Goal: Transaction & Acquisition: Book appointment/travel/reservation

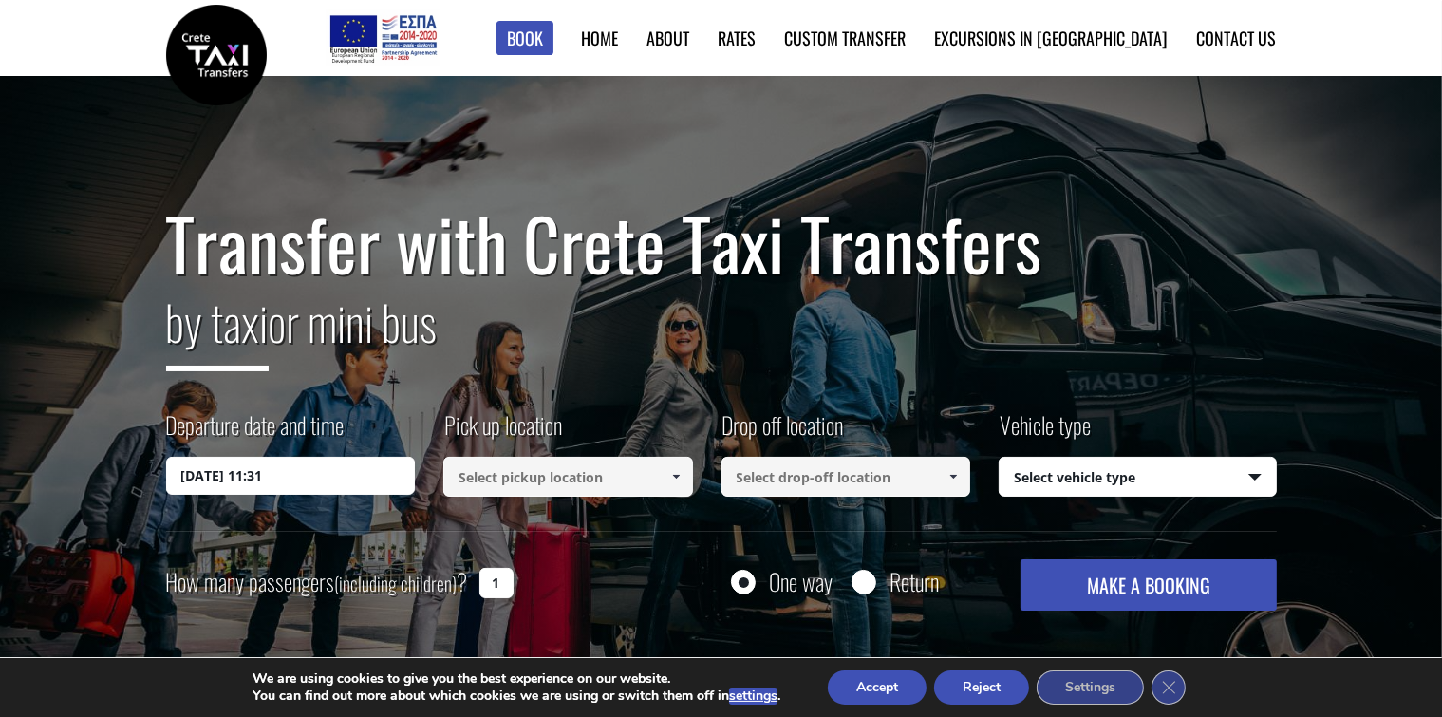
click at [327, 480] on input "12/08/2025 11:31" at bounding box center [291, 476] width 250 height 38
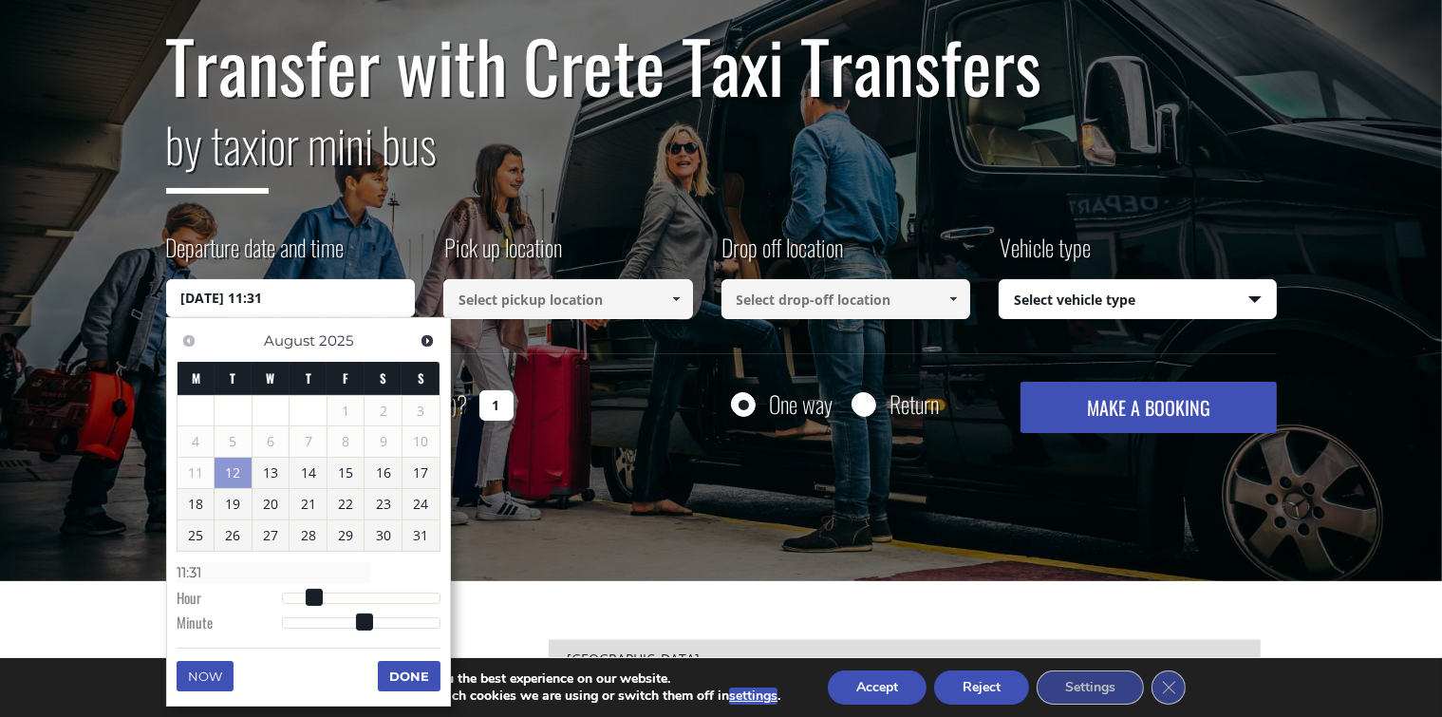
scroll to position [190, 0]
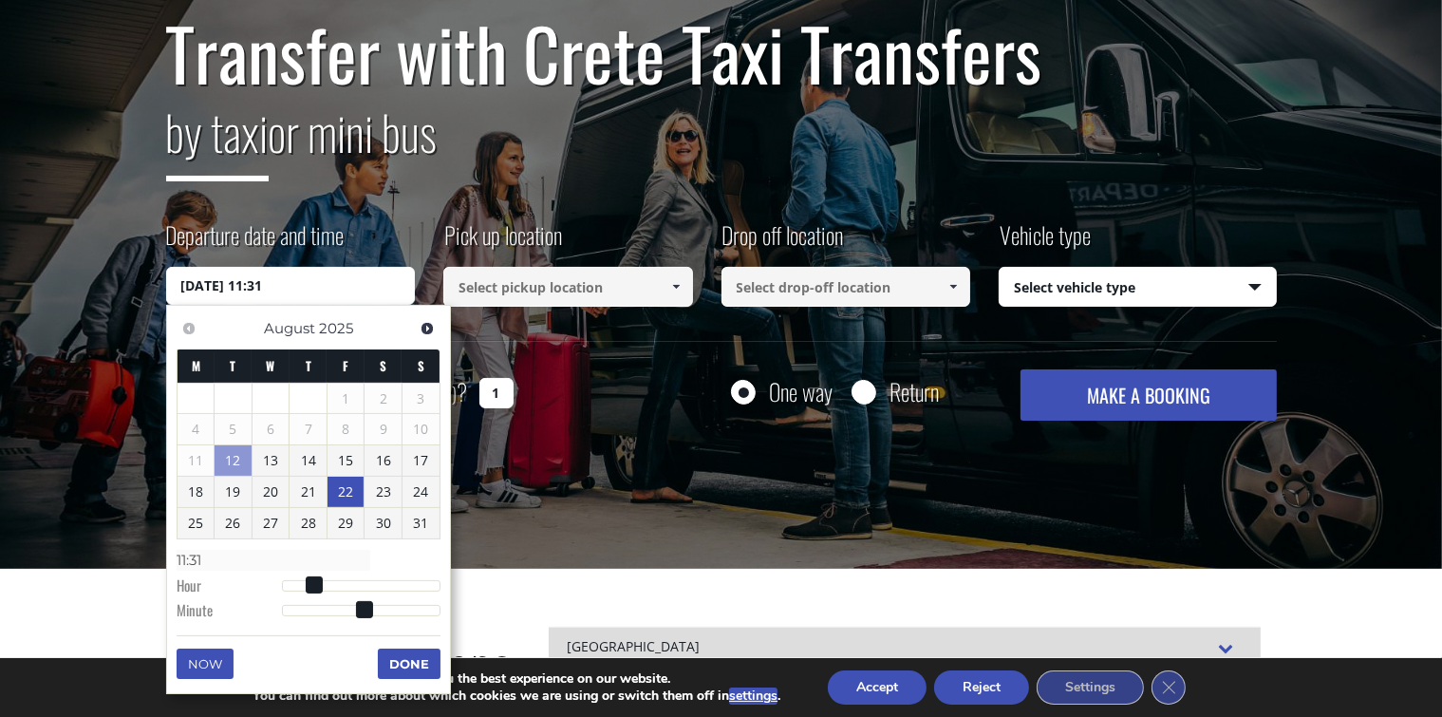
click at [349, 496] on link "22" at bounding box center [345, 492] width 37 height 30
type input "22/08/2025 00:00"
click at [604, 287] on input at bounding box center [568, 287] width 250 height 40
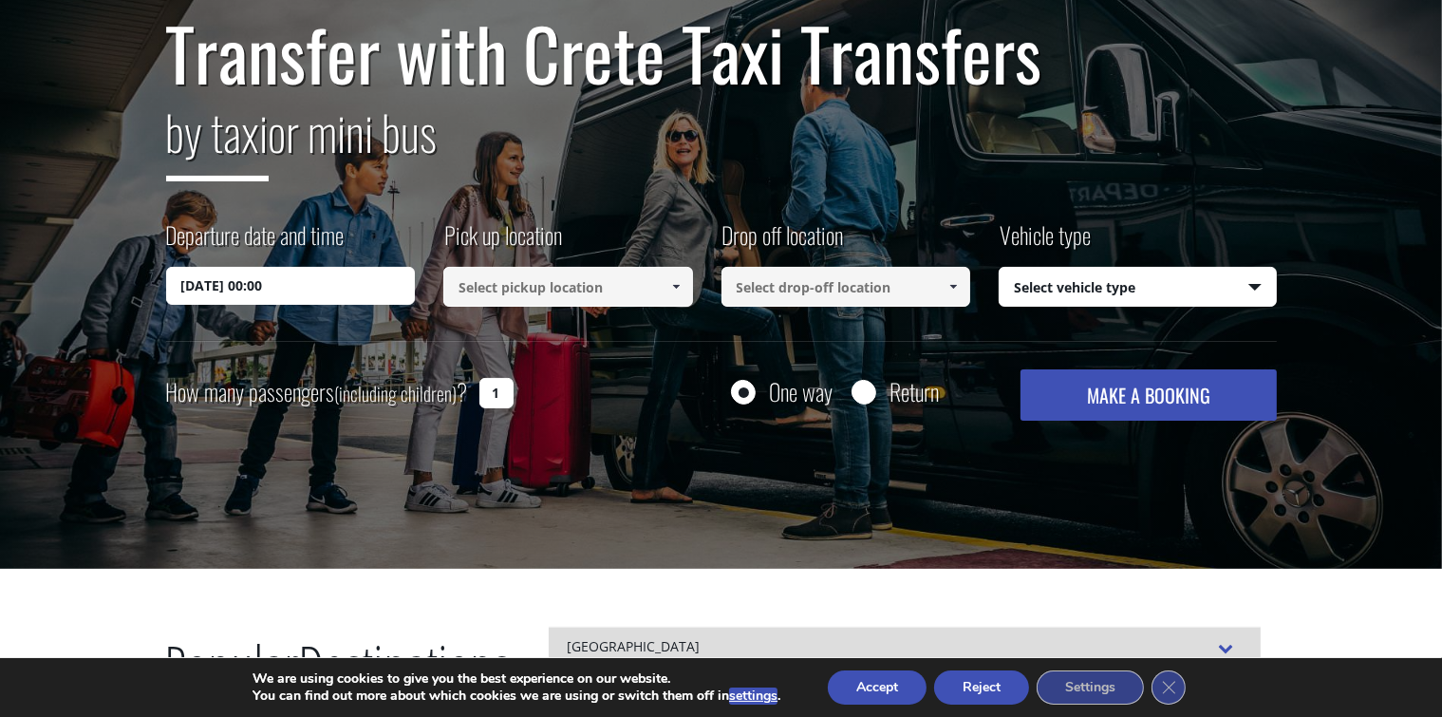
click at [601, 290] on input at bounding box center [568, 287] width 250 height 40
click at [668, 287] on span at bounding box center [675, 286] width 15 height 15
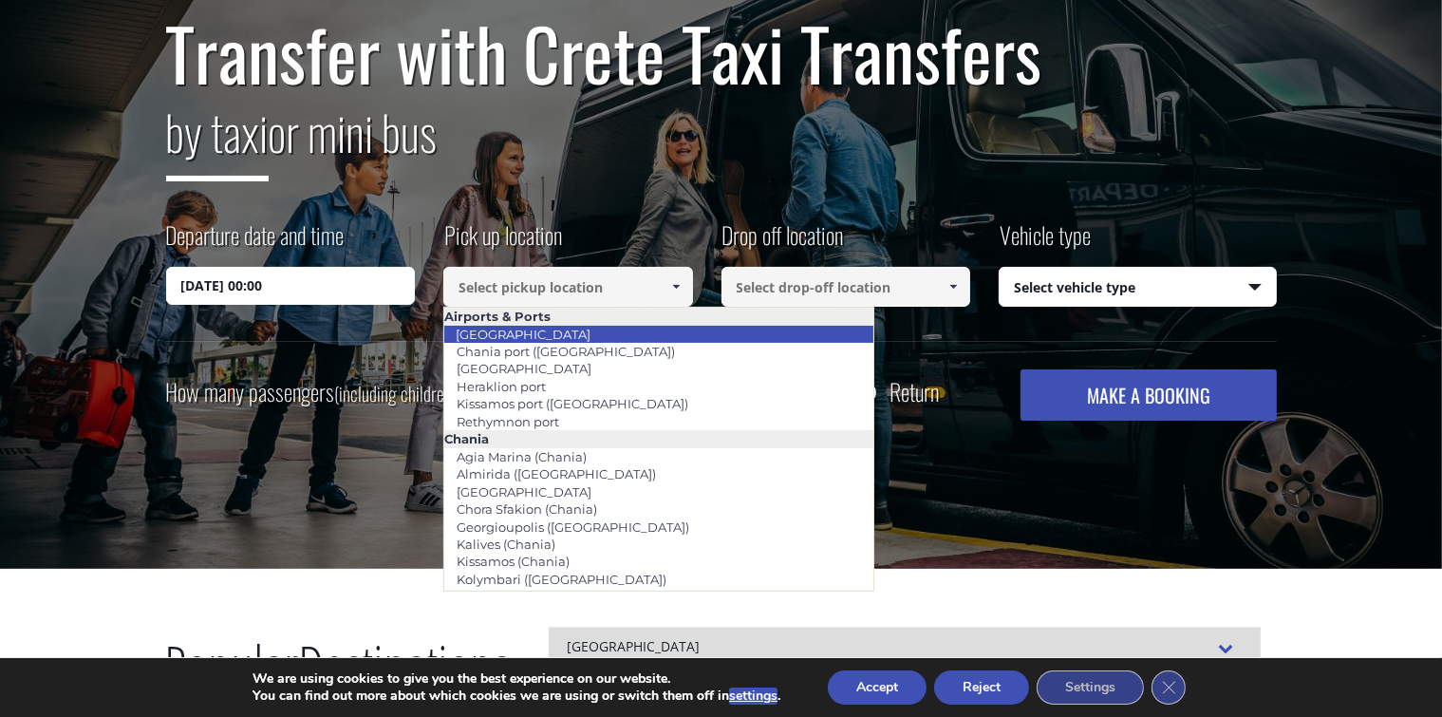
click at [613, 336] on li "[GEOGRAPHIC_DATA]" at bounding box center [658, 334] width 429 height 17
type input "[GEOGRAPHIC_DATA]"
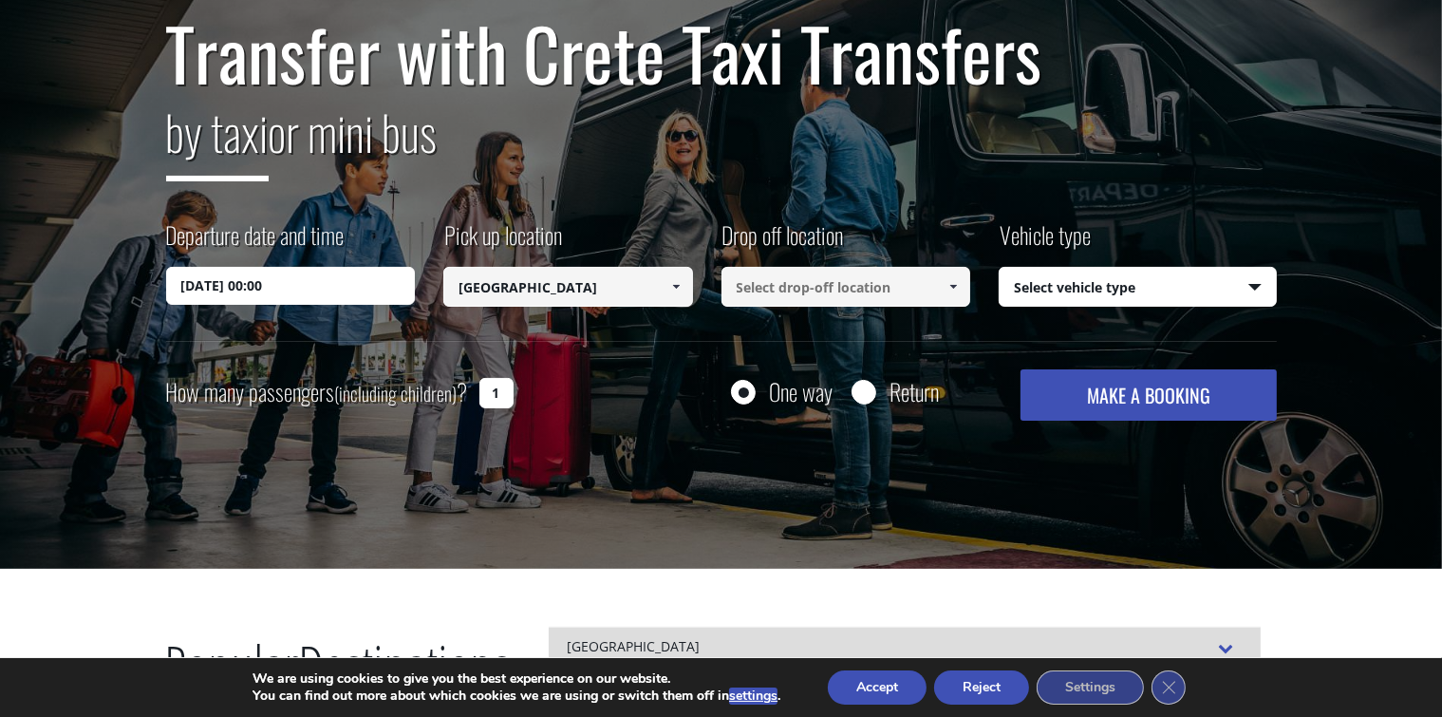
click at [952, 287] on span at bounding box center [952, 286] width 15 height 15
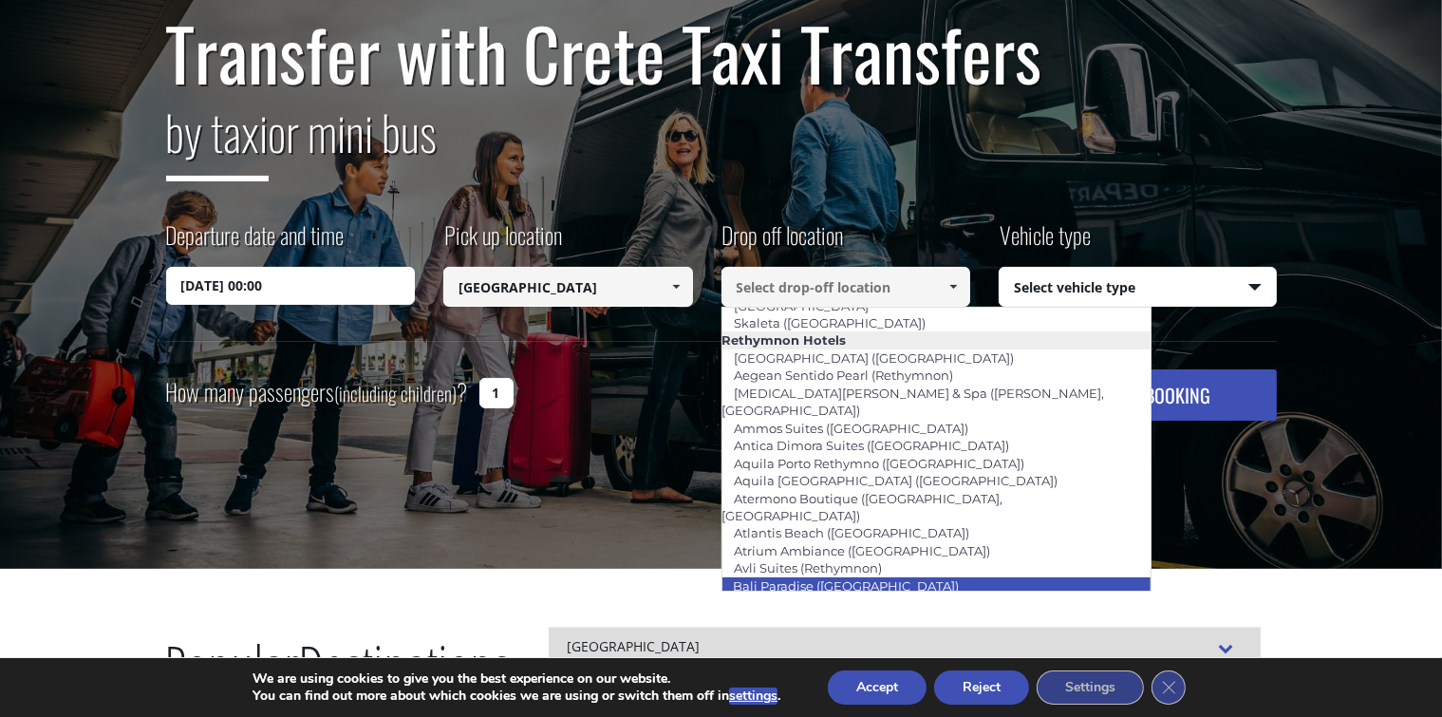
scroll to position [3228, 0]
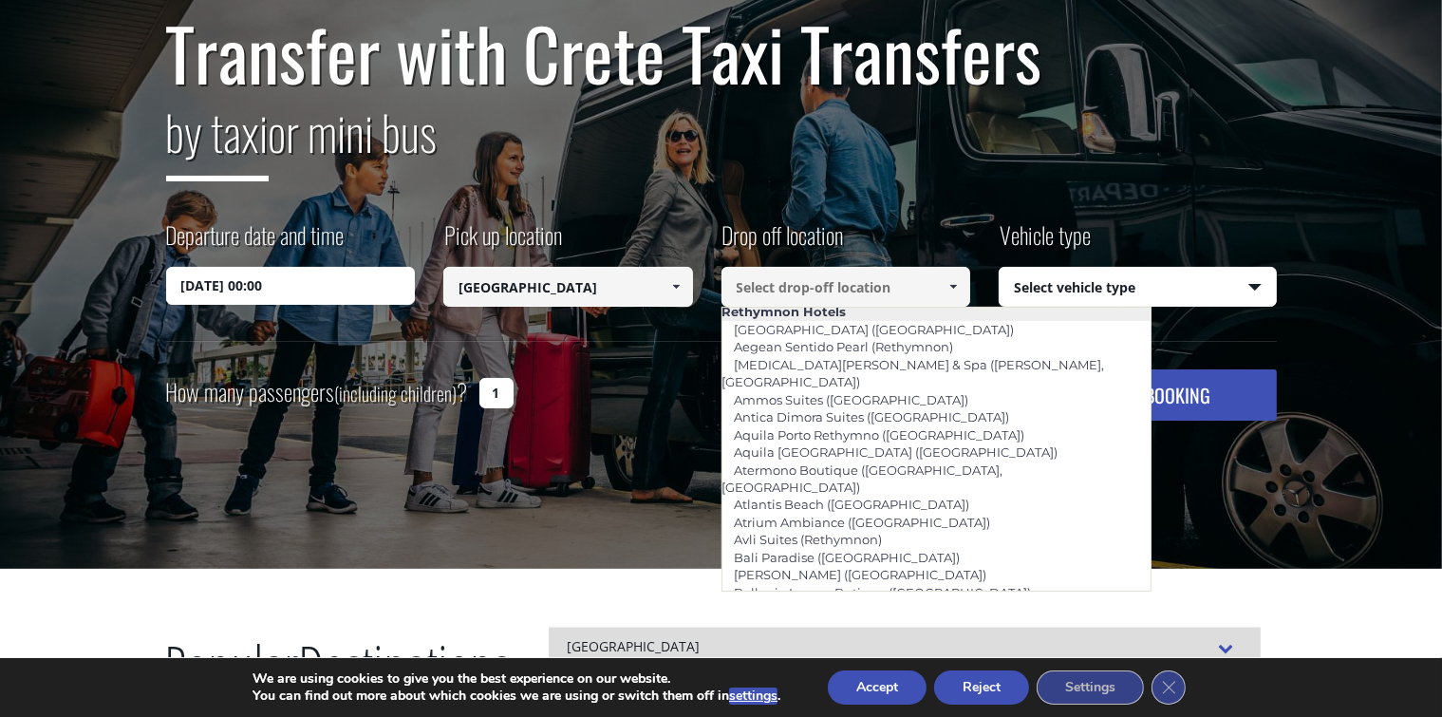
type input "Grecotel [GEOGRAPHIC_DATA] ([GEOGRAPHIC_DATA])"
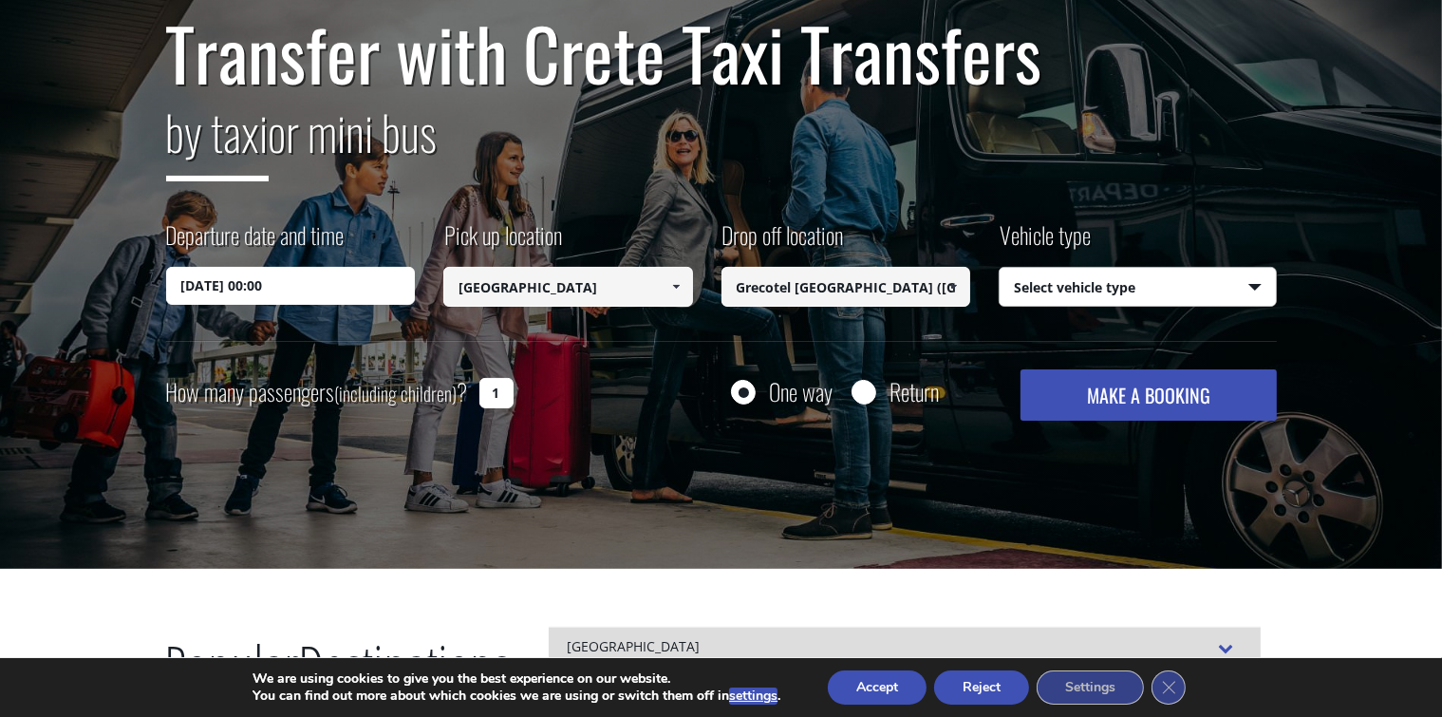
click at [1251, 287] on select "Select vehicle type Taxi (4 passengers) Mercedes E Class Mini Van (7 passengers…" at bounding box center [1138, 288] width 276 height 40
select select "541"
click at [1000, 268] on select "Select vehicle type Taxi (4 passengers) Mercedes E Class Mini Van (7 passengers…" at bounding box center [1138, 288] width 276 height 40
click at [862, 392] on input "Return" at bounding box center [863, 394] width 24 height 24
radio input "true"
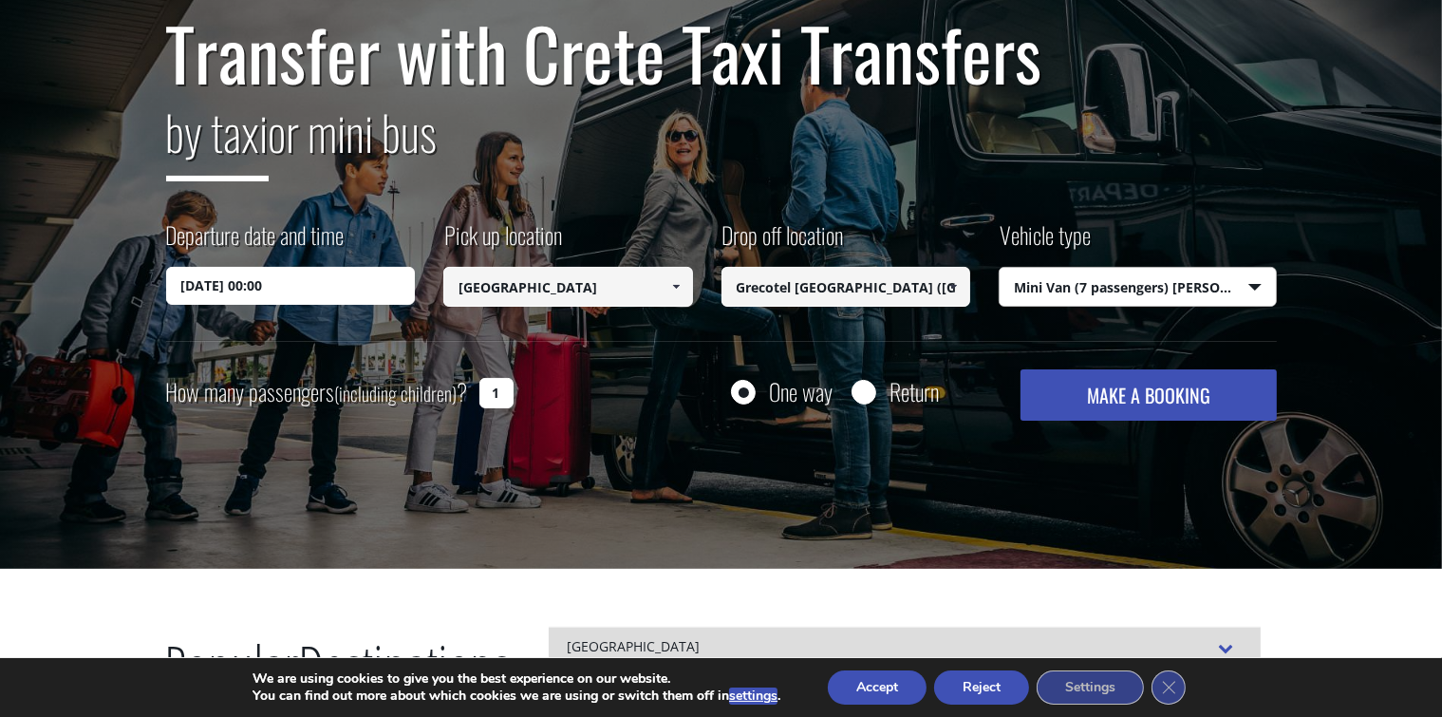
type input "Grecotel [GEOGRAPHIC_DATA] ([GEOGRAPHIC_DATA])"
type input "[GEOGRAPHIC_DATA]"
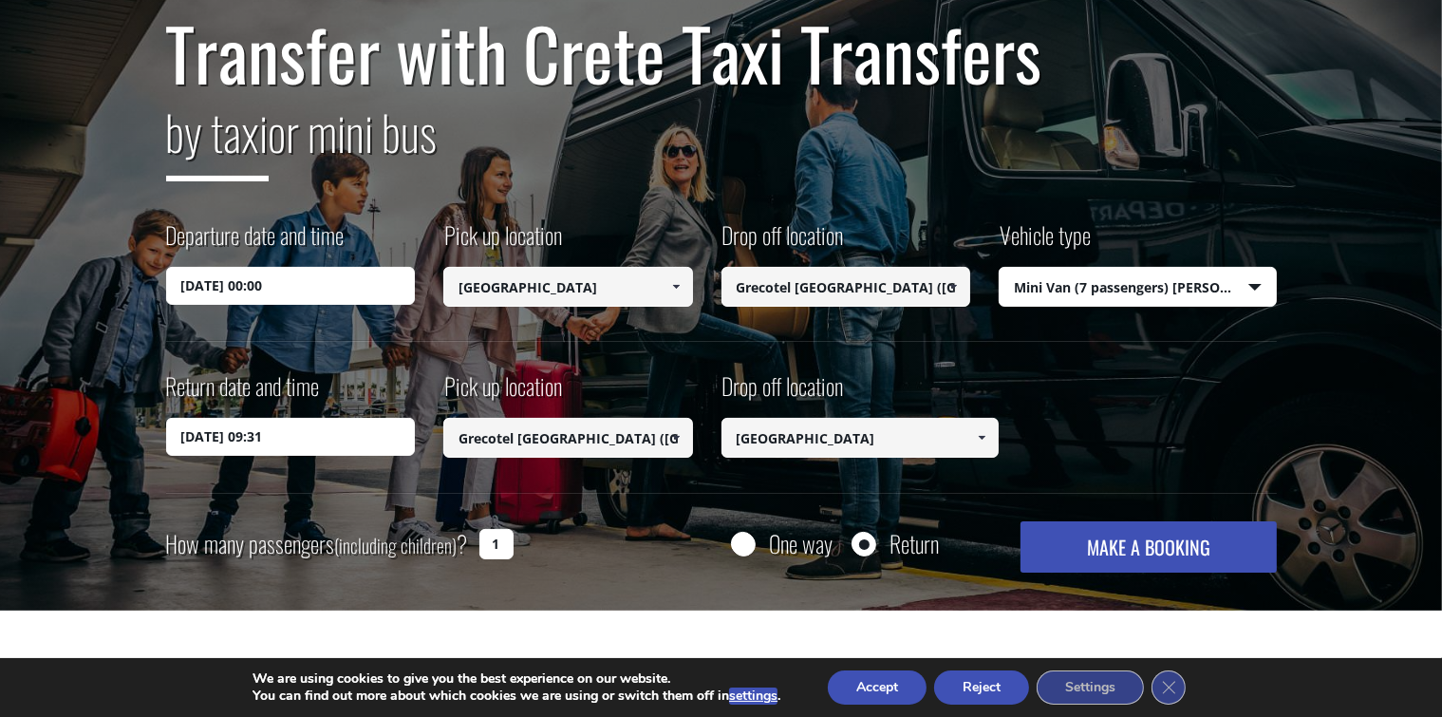
click at [239, 434] on input "13/08/2025 09:31" at bounding box center [291, 437] width 250 height 38
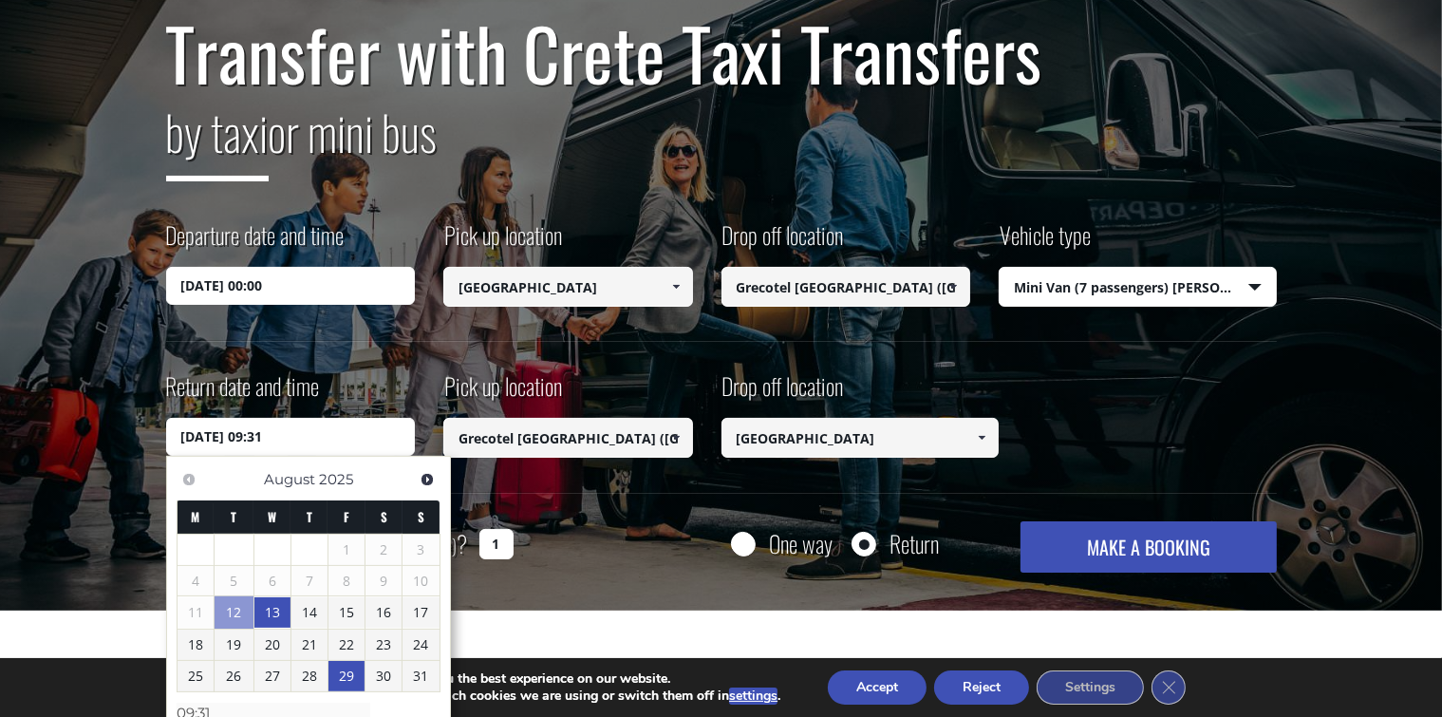
click at [347, 674] on link "29" at bounding box center [346, 676] width 36 height 30
type input "29/08/2025 09:31"
click at [840, 501] on div "Transfer with Crete Taxi Transfers by taxi or mini bus Departure date and time …" at bounding box center [721, 292] width 1111 height 559
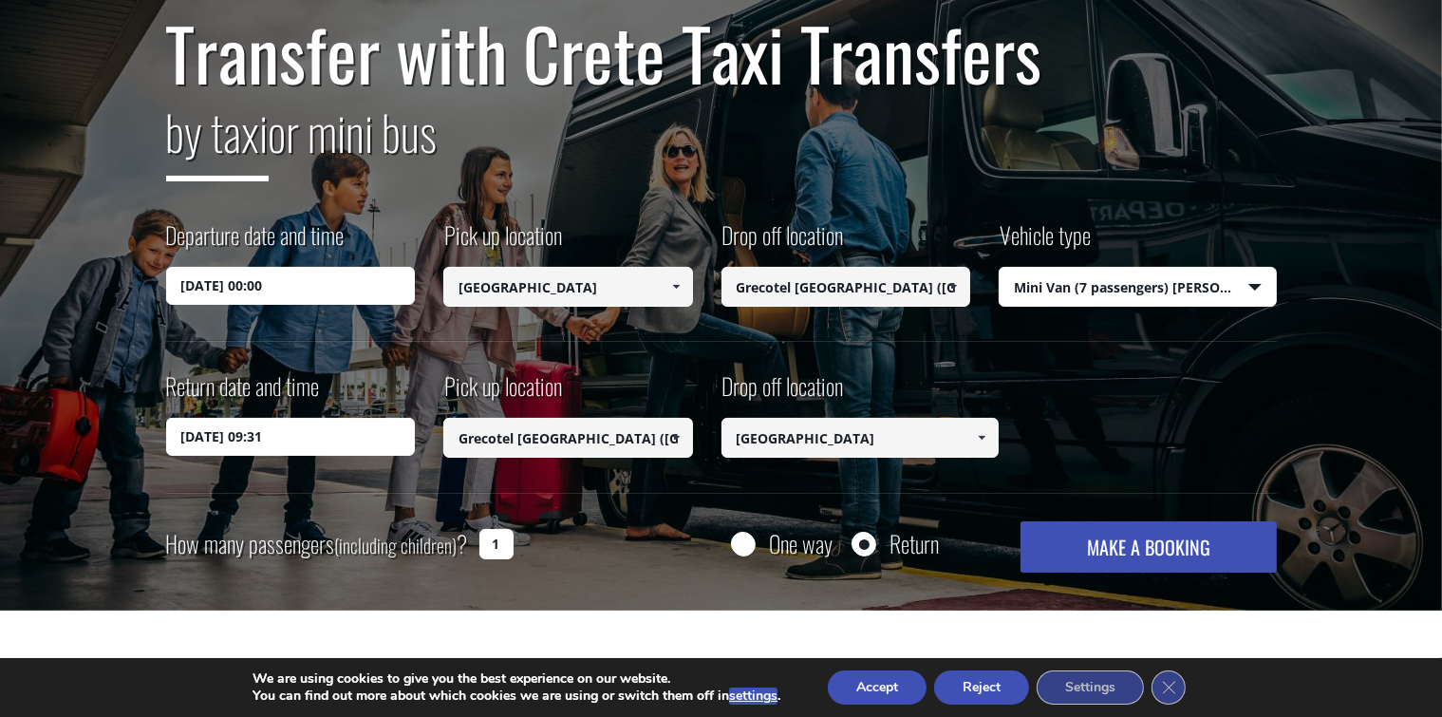
click at [497, 542] on input "1" at bounding box center [496, 544] width 34 height 30
type input "5"
click at [1133, 546] on button "MAKE A BOOKING" at bounding box center [1147, 546] width 255 height 51
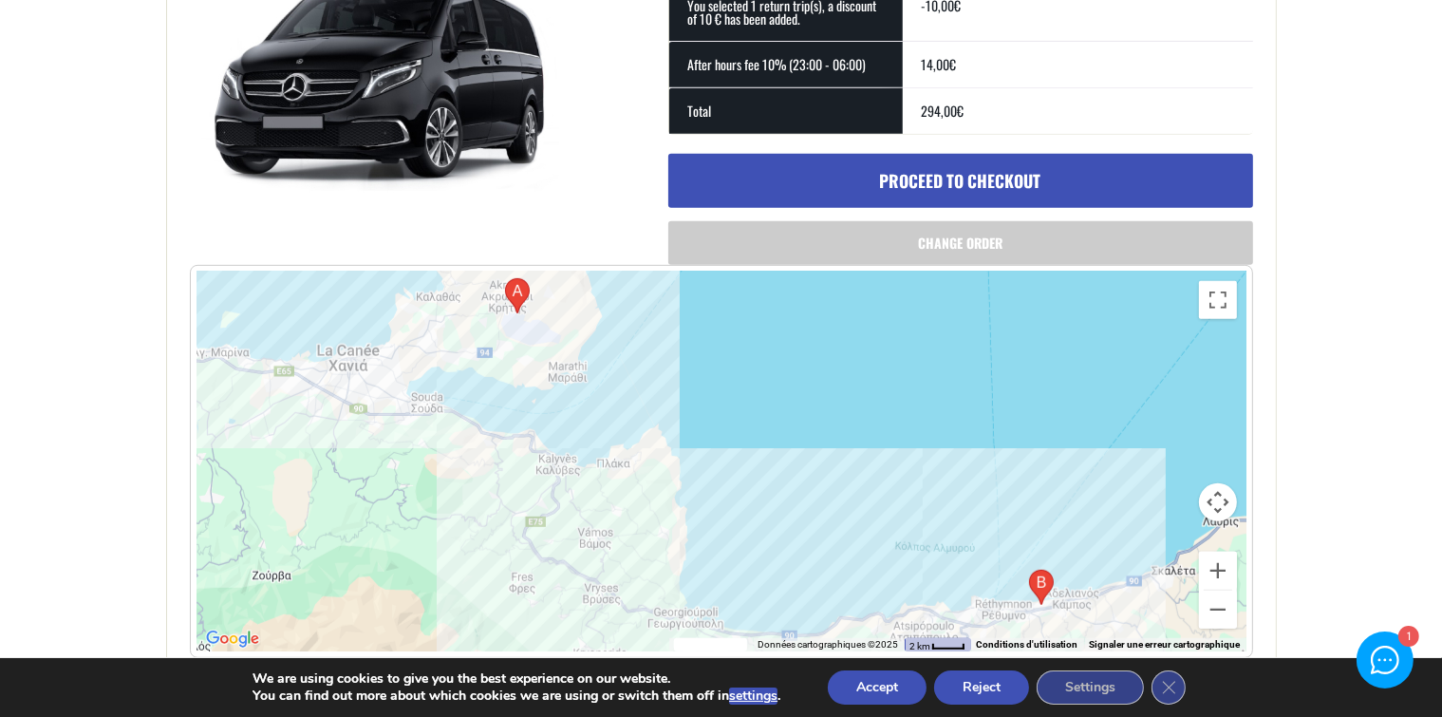
scroll to position [664, 0]
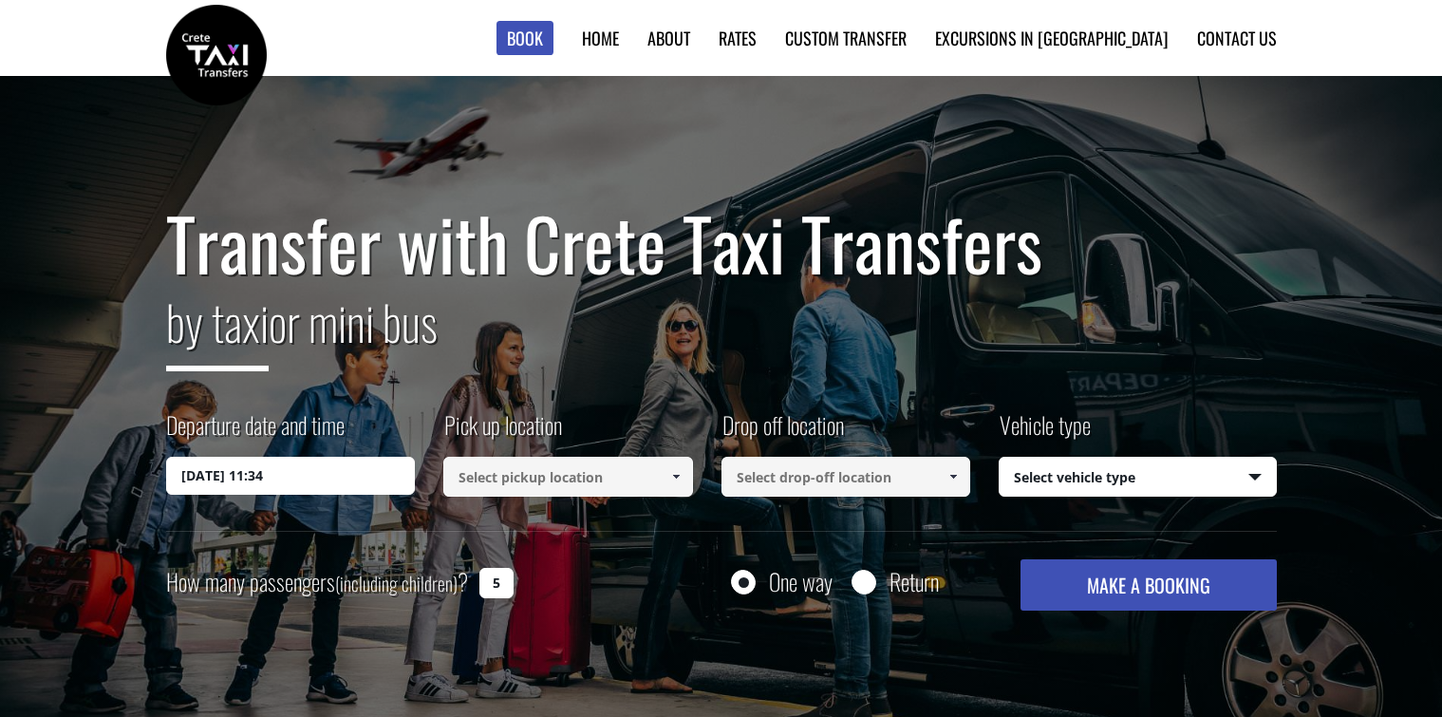
select select "541"
